Goal: Information Seeking & Learning: Learn about a topic

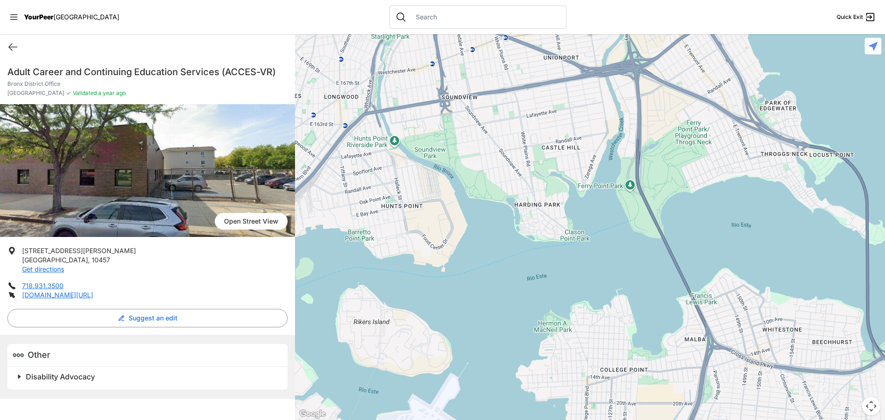
drag, startPoint x: 884, startPoint y: 130, endPoint x: 884, endPoint y: -56, distance: 185.7
click at [884, 0] on html "View map Close panel YourPeer [GEOGRAPHIC_DATA] Quick Exit Single Adult Familie…" at bounding box center [442, 210] width 885 height 420
click at [32, 381] on h2 "Disability Advocacy" at bounding box center [151, 376] width 251 height 11
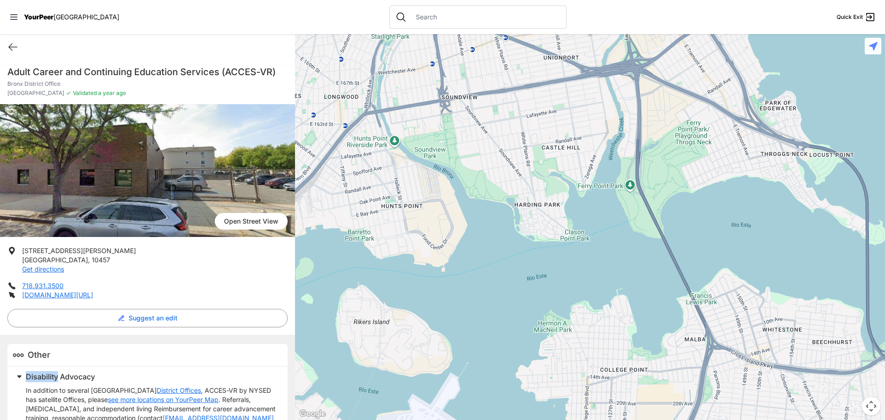
click at [32, 381] on h2 "Disability Advocacy" at bounding box center [151, 376] width 251 height 11
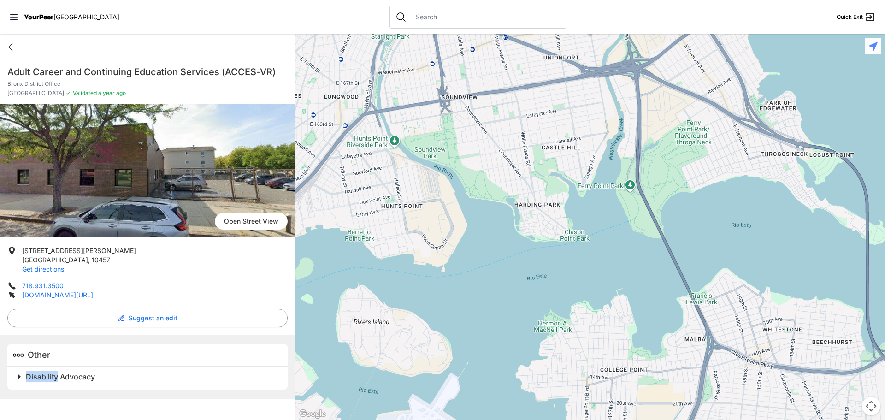
click at [32, 381] on h2 "Disability Advocacy" at bounding box center [151, 376] width 251 height 11
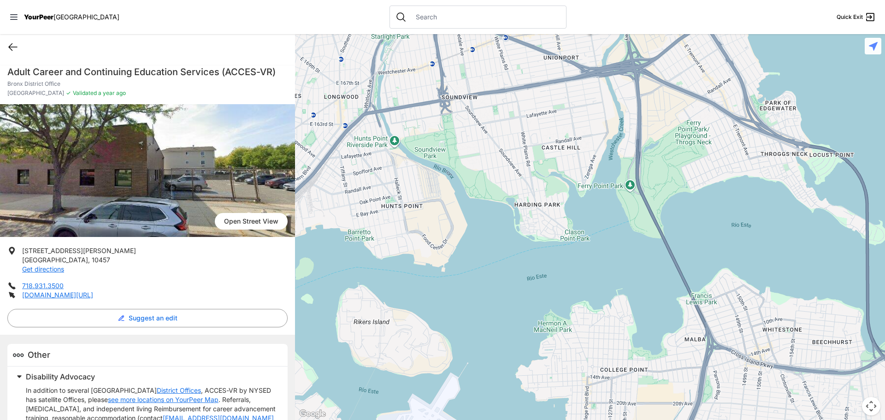
click at [8, 46] on icon at bounding box center [12, 46] width 11 height 11
click at [14, 47] on icon at bounding box center [12, 46] width 11 height 11
select select "recentlyUpdated"
